Goal: Feedback & Contribution: Submit feedback/report problem

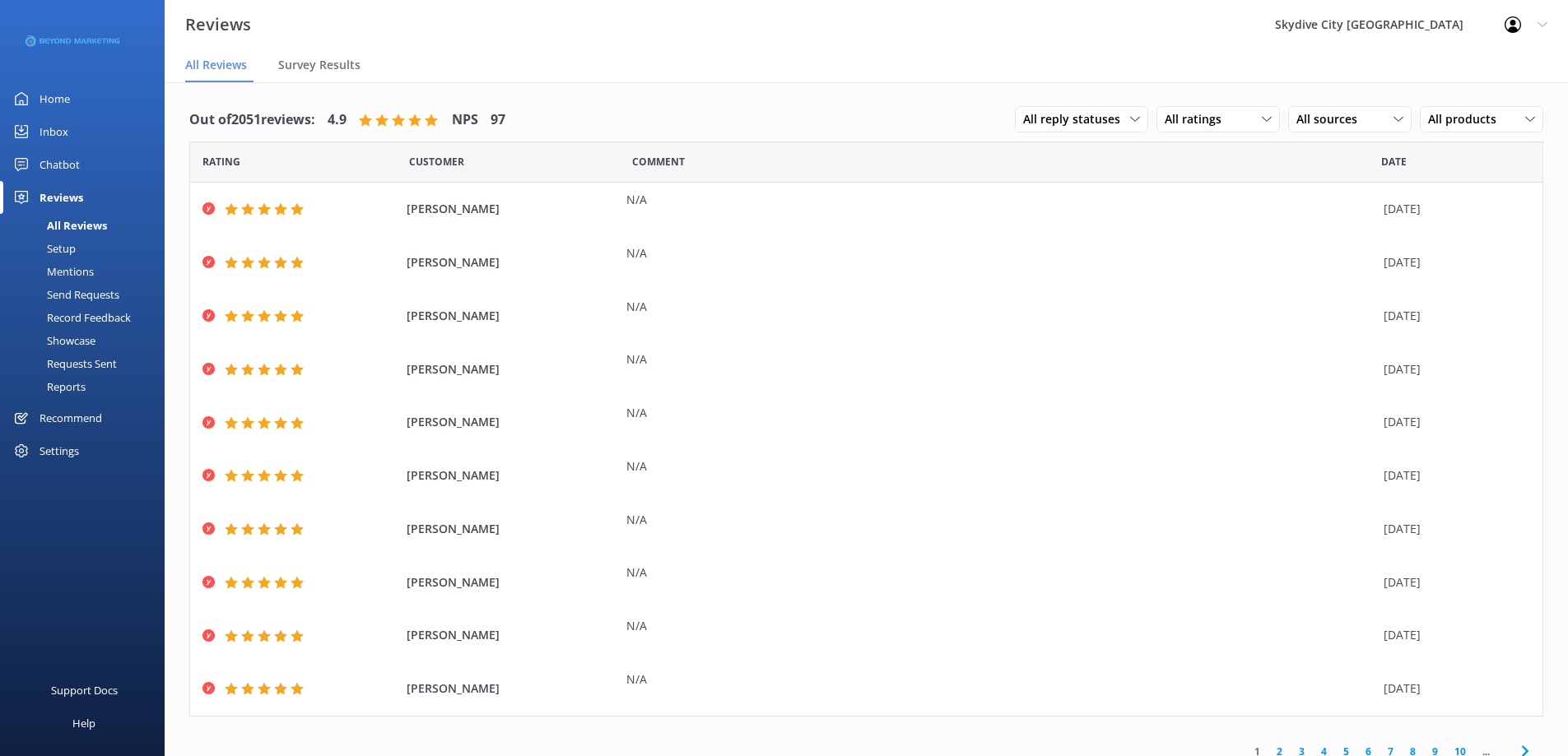
click at [85, 293] on div "Send Requests" at bounding box center [65, 294] width 109 height 23
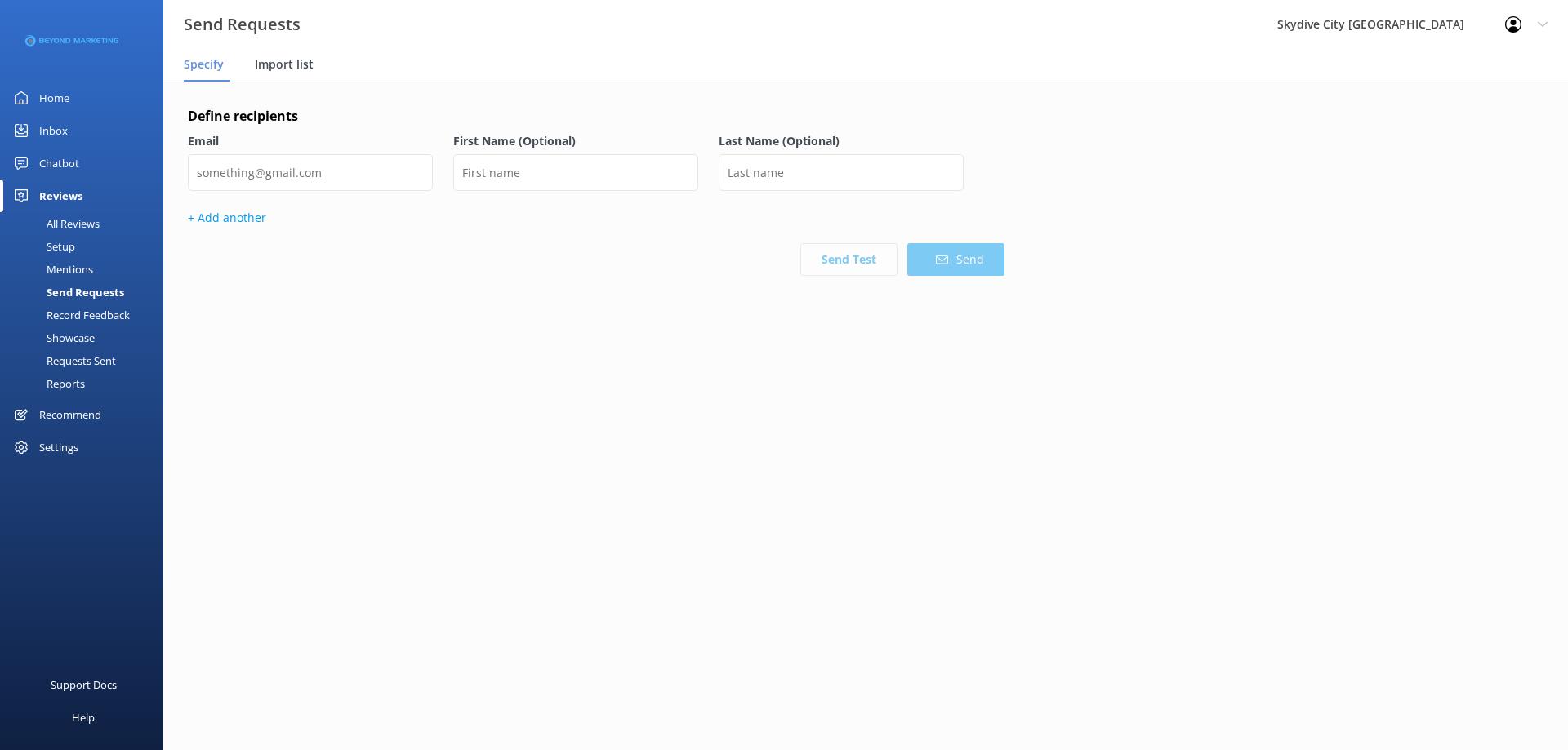
click at [282, 65] on span "Import list" at bounding box center [284, 64] width 59 height 17
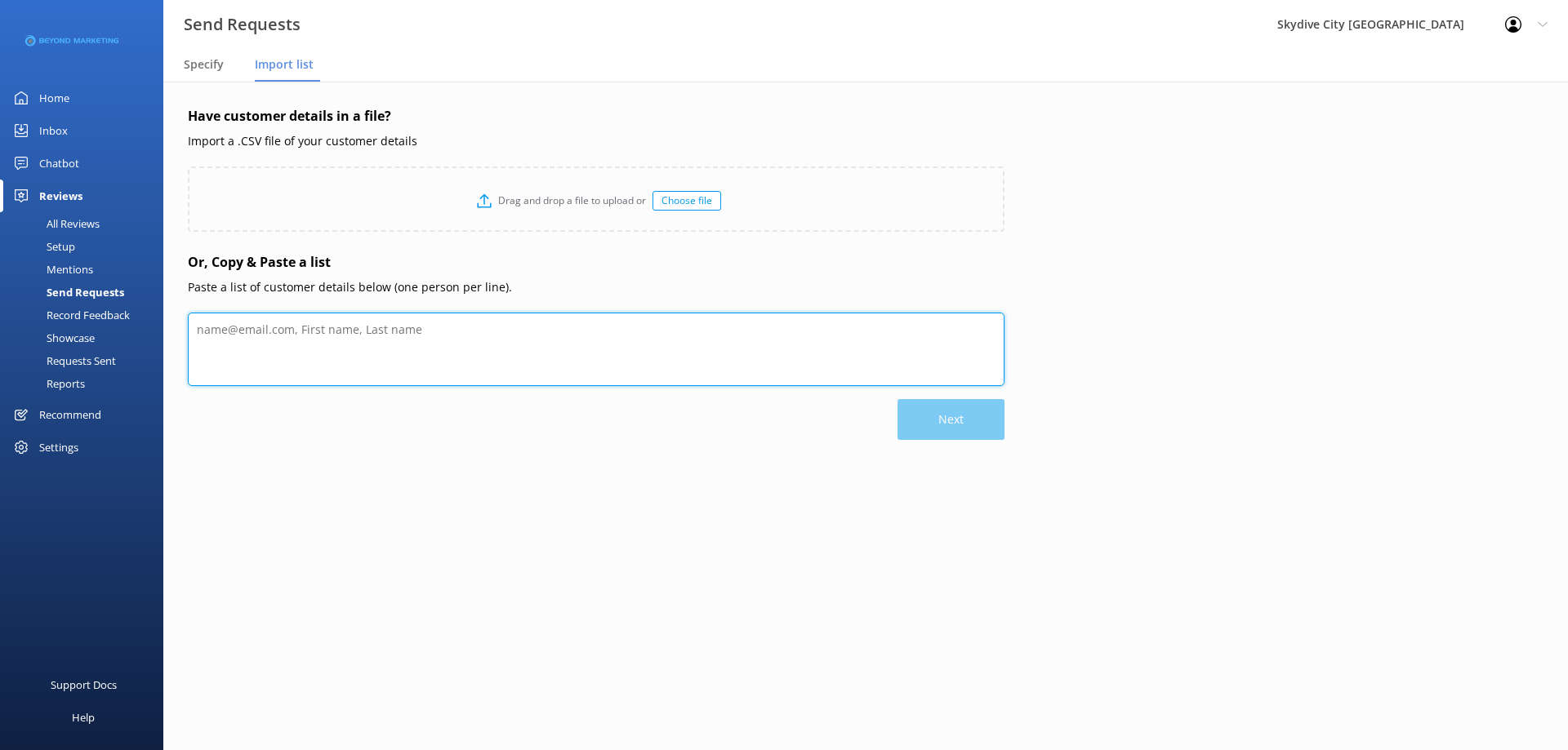
click at [387, 332] on textarea at bounding box center [596, 350] width 817 height 73
paste textarea "Robert Shreffler [EMAIL_ADDRESS][PERSON_NAME][DOMAIN_NAME] [PERSON_NAME] [EMAIL…"
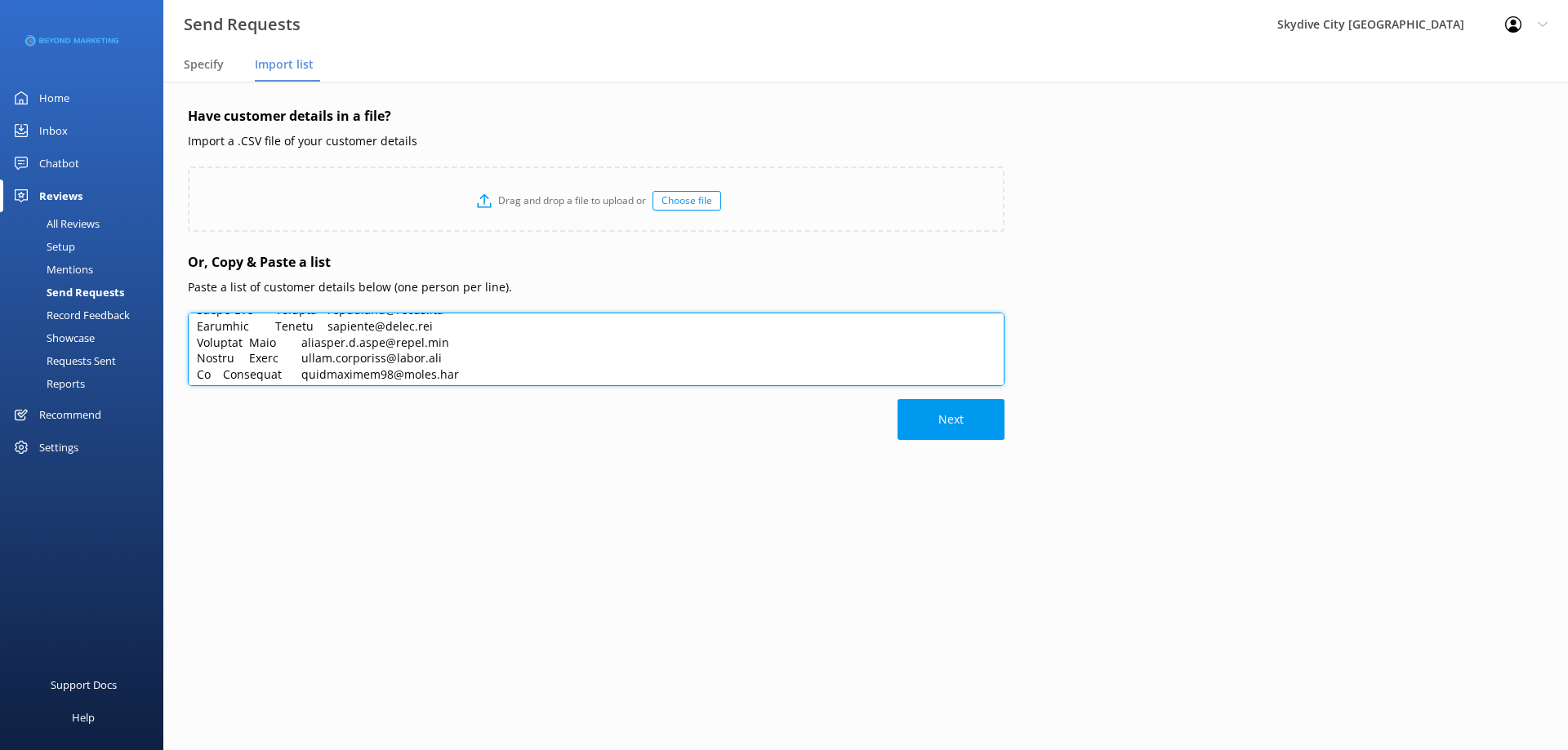
scroll to position [648, 0]
type textarea "Robert Shreffler [EMAIL_ADDRESS][PERSON_NAME][DOMAIN_NAME] [PERSON_NAME] [EMAIL…"
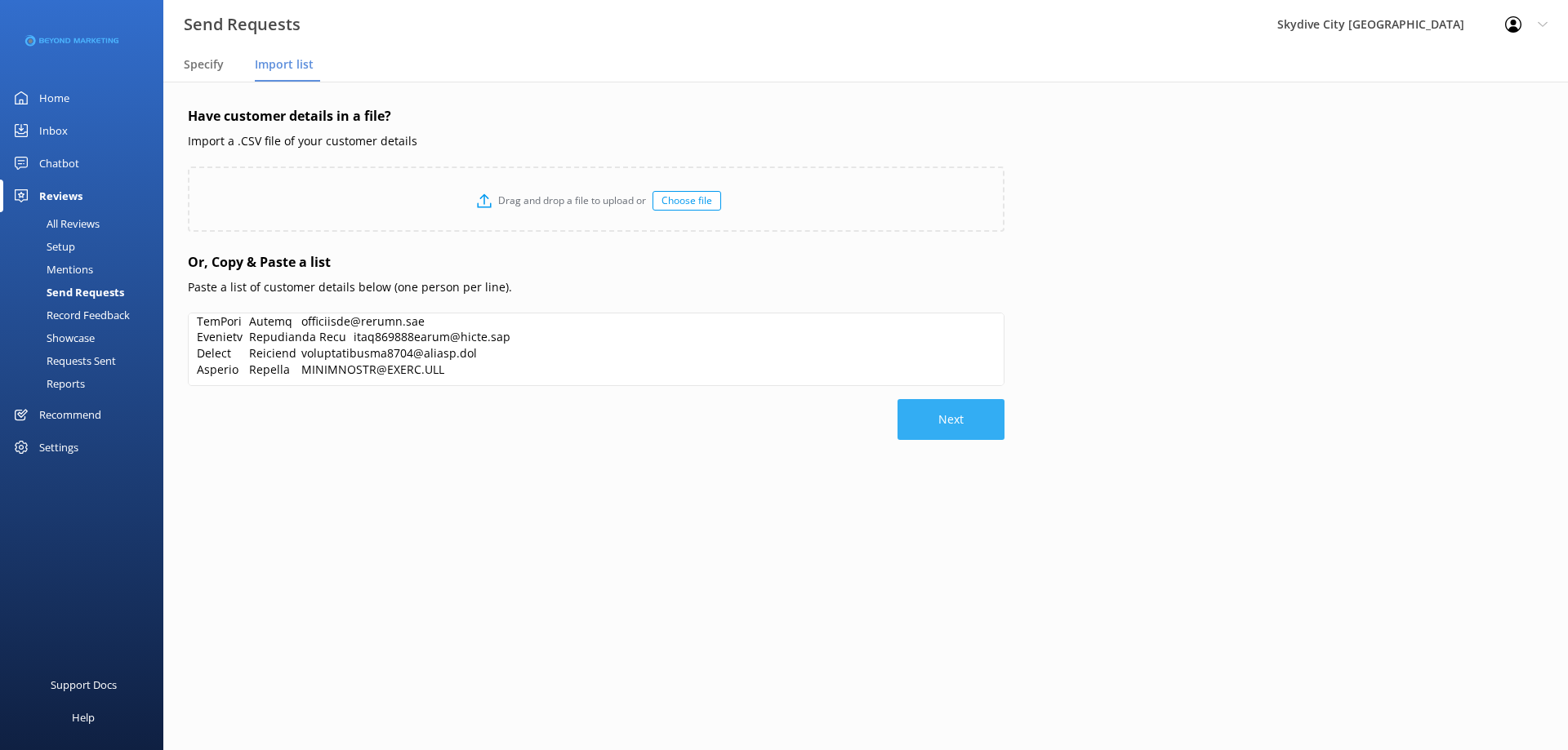
click at [942, 414] on button "Next" at bounding box center [951, 420] width 107 height 40
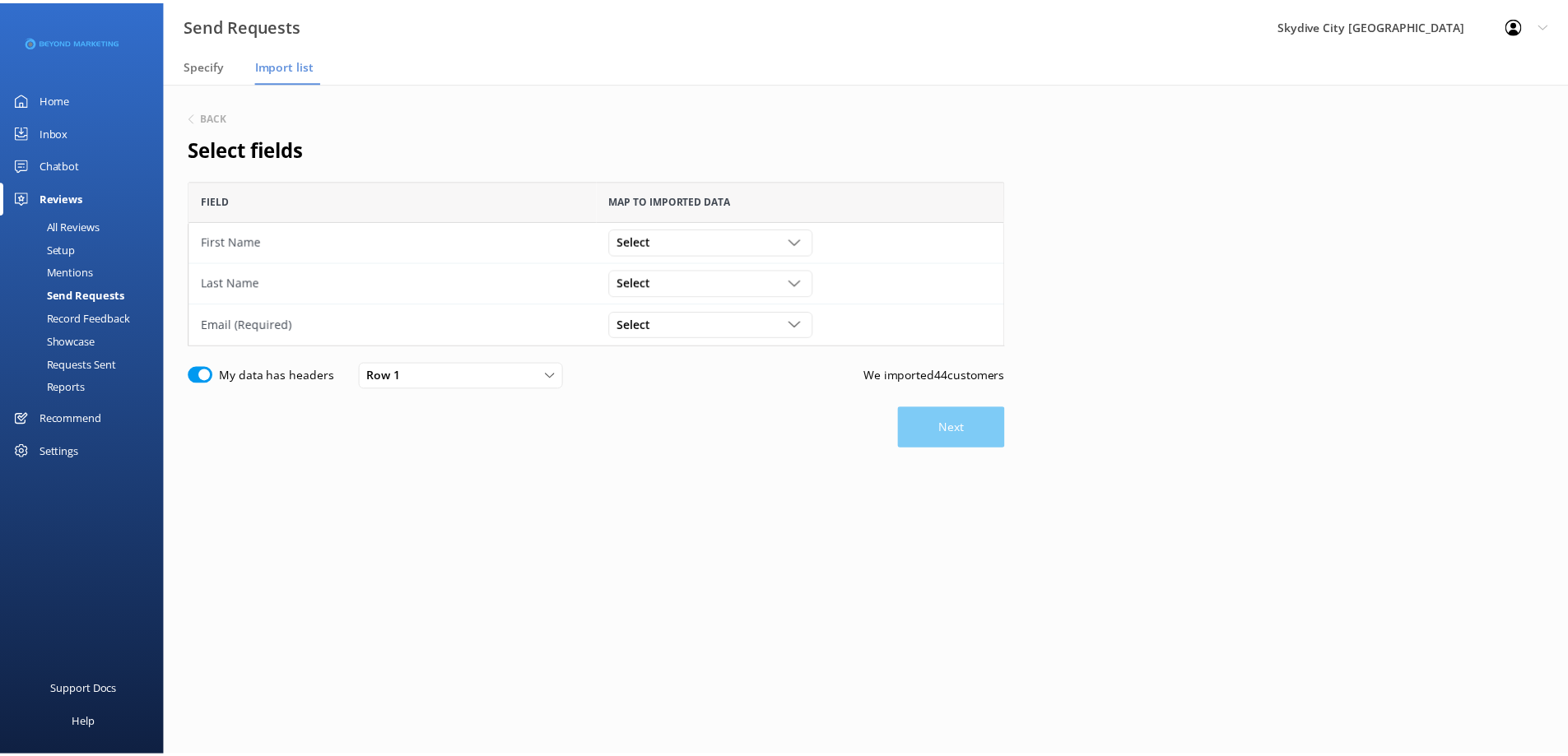
scroll to position [153, 811]
click at [762, 245] on div "Select" at bounding box center [716, 242] width 197 height 19
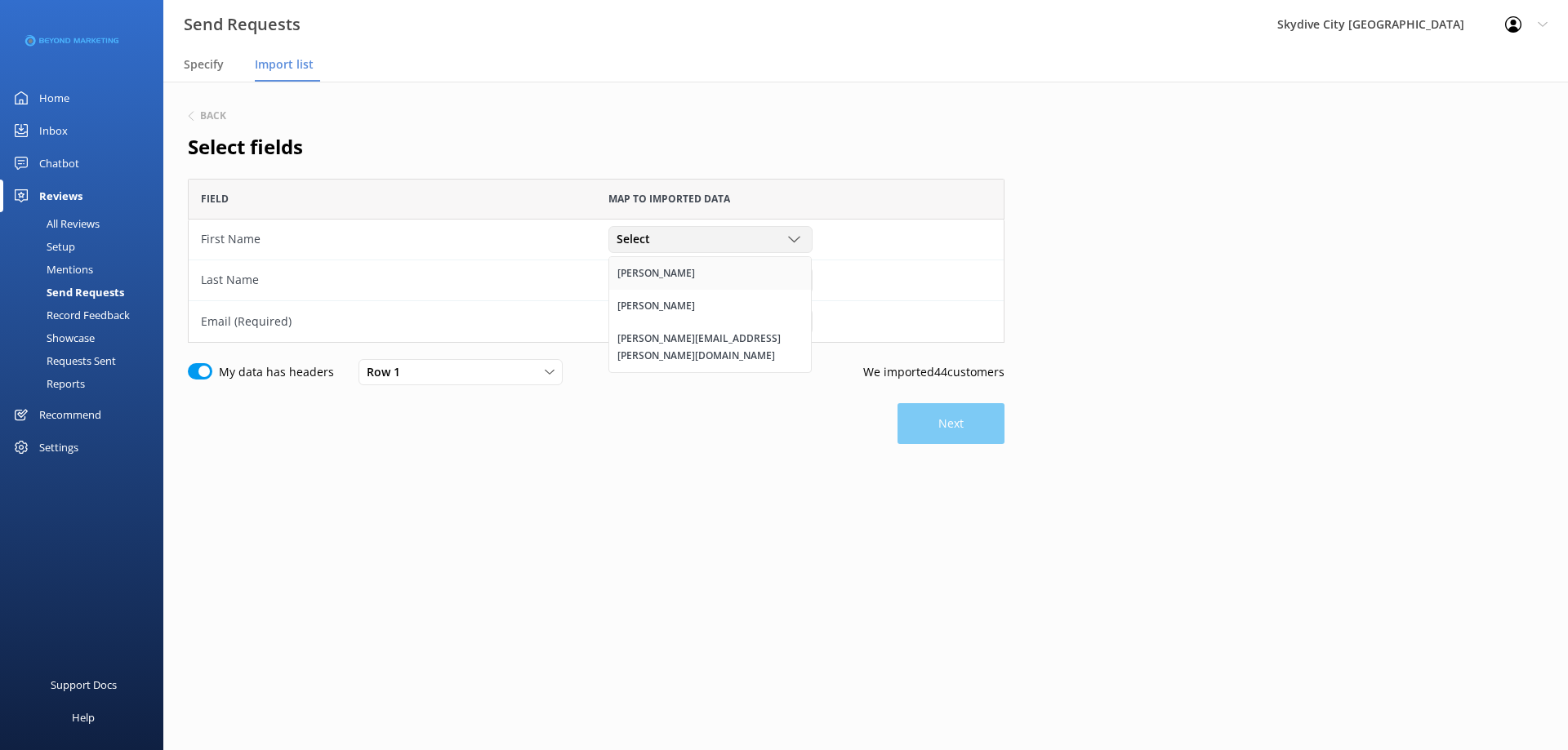
click at [635, 263] on link "[PERSON_NAME]" at bounding box center [710, 274] width 202 height 33
click at [647, 280] on span "Select" at bounding box center [637, 280] width 43 height 18
click at [638, 332] on link "[PERSON_NAME]" at bounding box center [710, 347] width 202 height 33
click at [645, 322] on span "Select" at bounding box center [637, 322] width 43 height 18
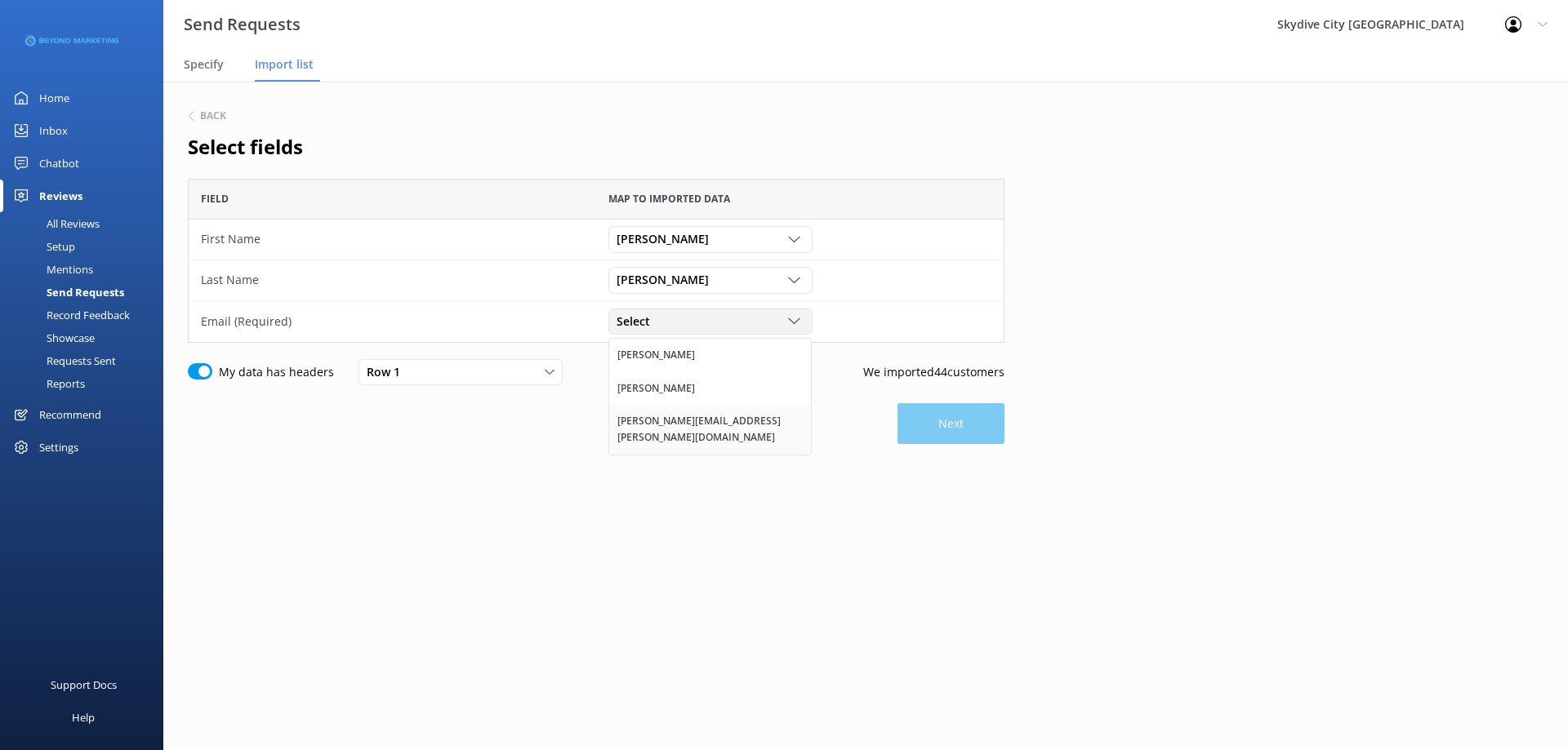
click at [675, 417] on div "[PERSON_NAME][EMAIL_ADDRESS][PERSON_NAME][DOMAIN_NAME]" at bounding box center [710, 430] width 186 height 33
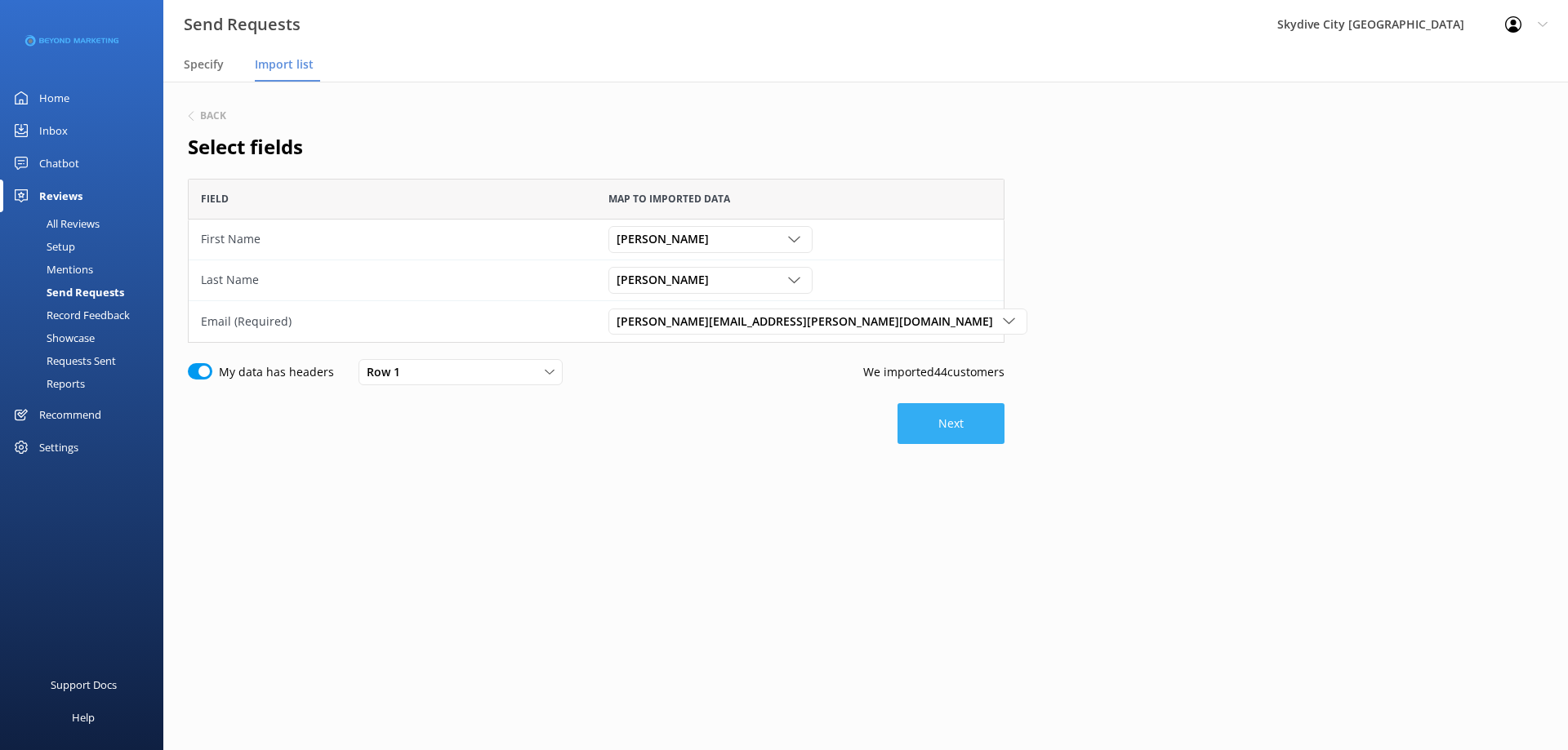
click at [937, 411] on button "Next" at bounding box center [951, 423] width 107 height 40
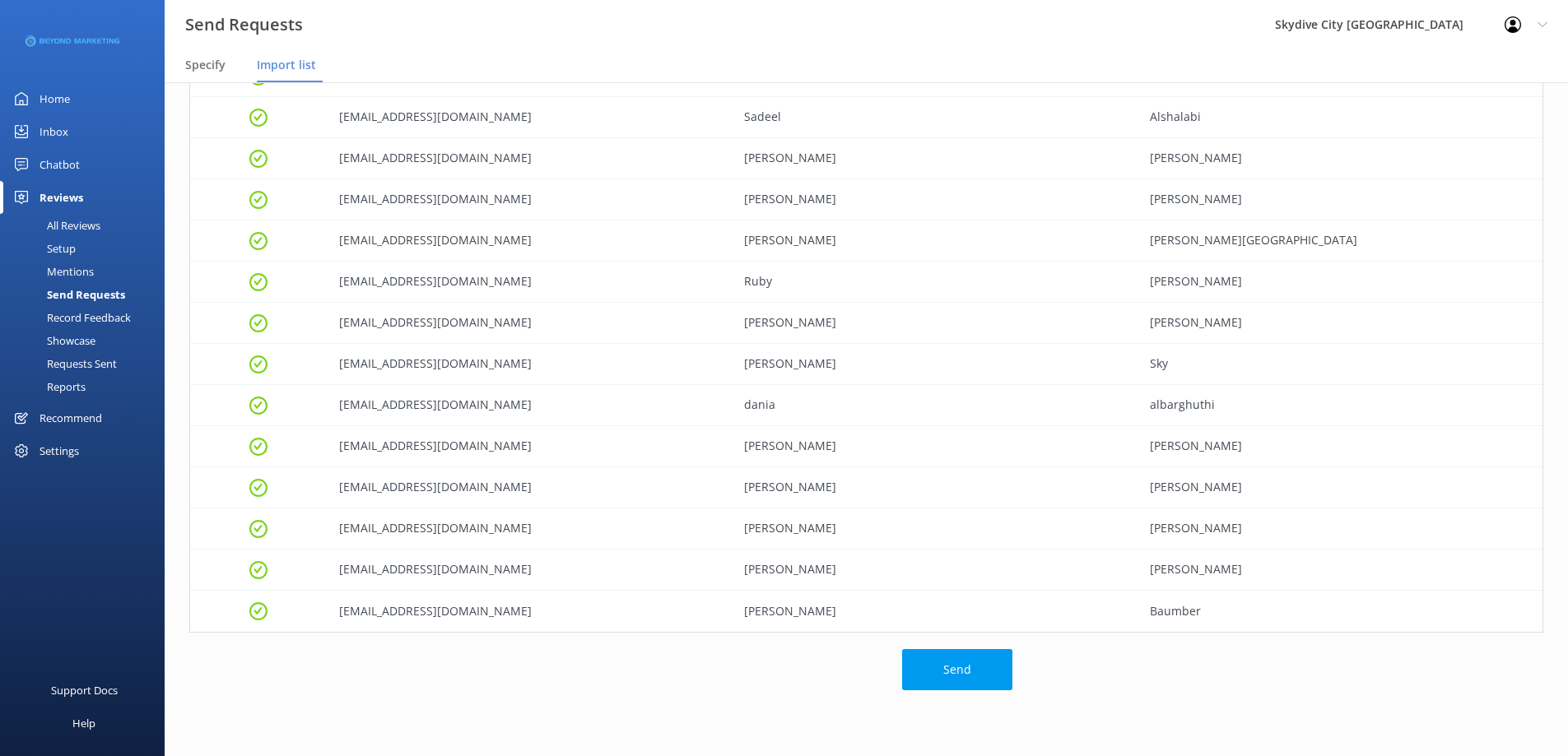
scroll to position [1416, 0]
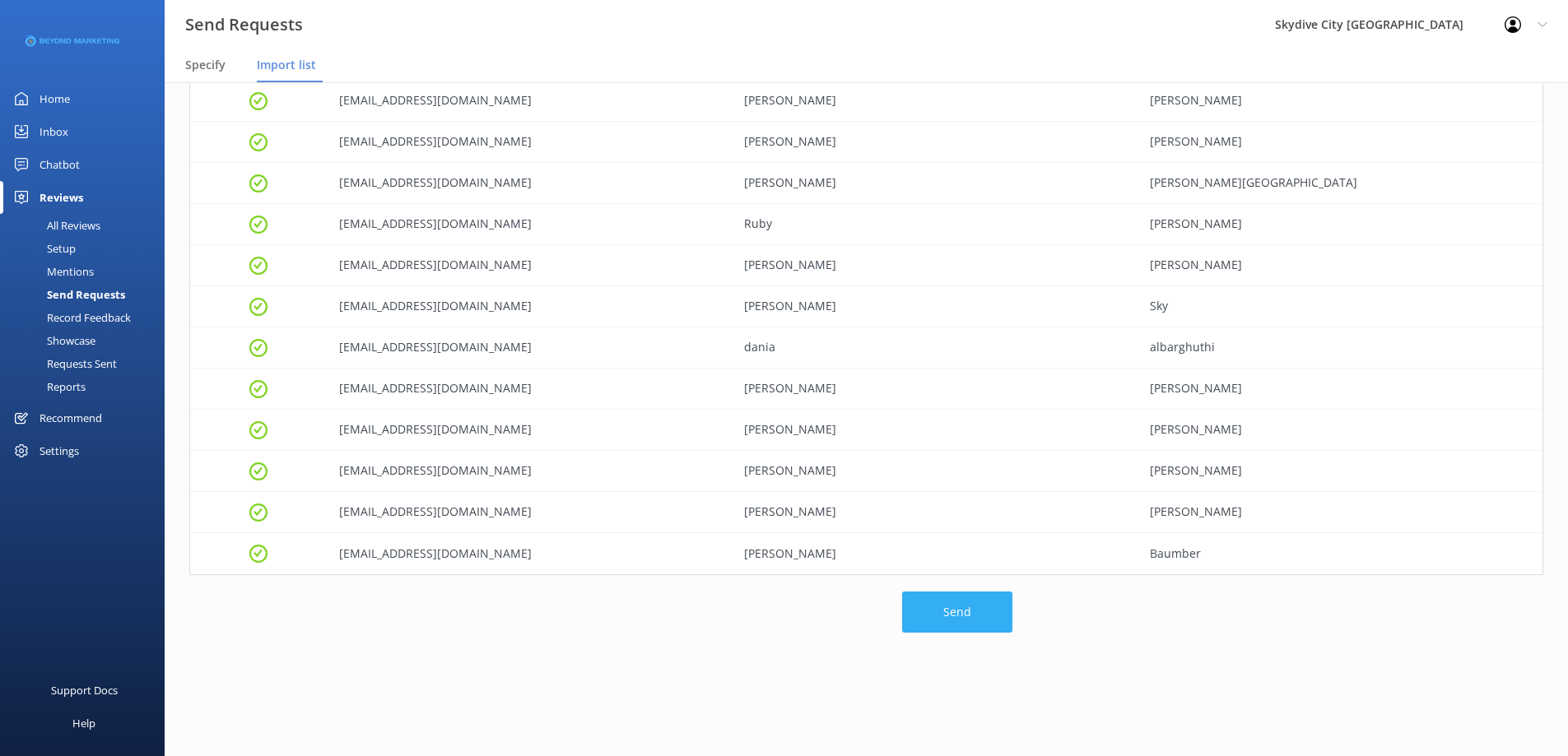
click at [967, 610] on button "Send" at bounding box center [957, 612] width 110 height 41
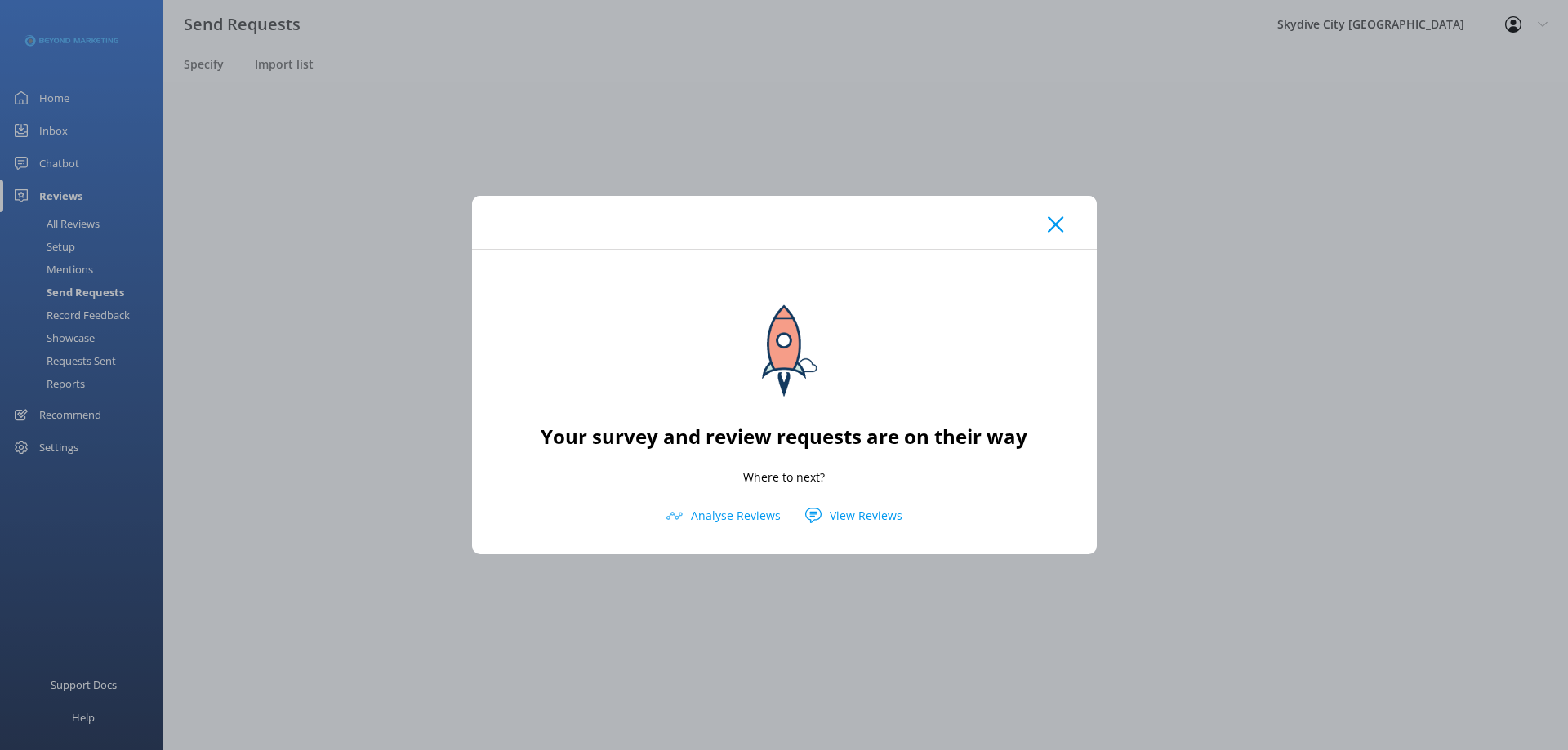
click at [300, 188] on div "Your survey and review requests are on their way Where to next? Analyse Reviews…" at bounding box center [784, 375] width 1568 height 750
